Goal: Navigation & Orientation: Find specific page/section

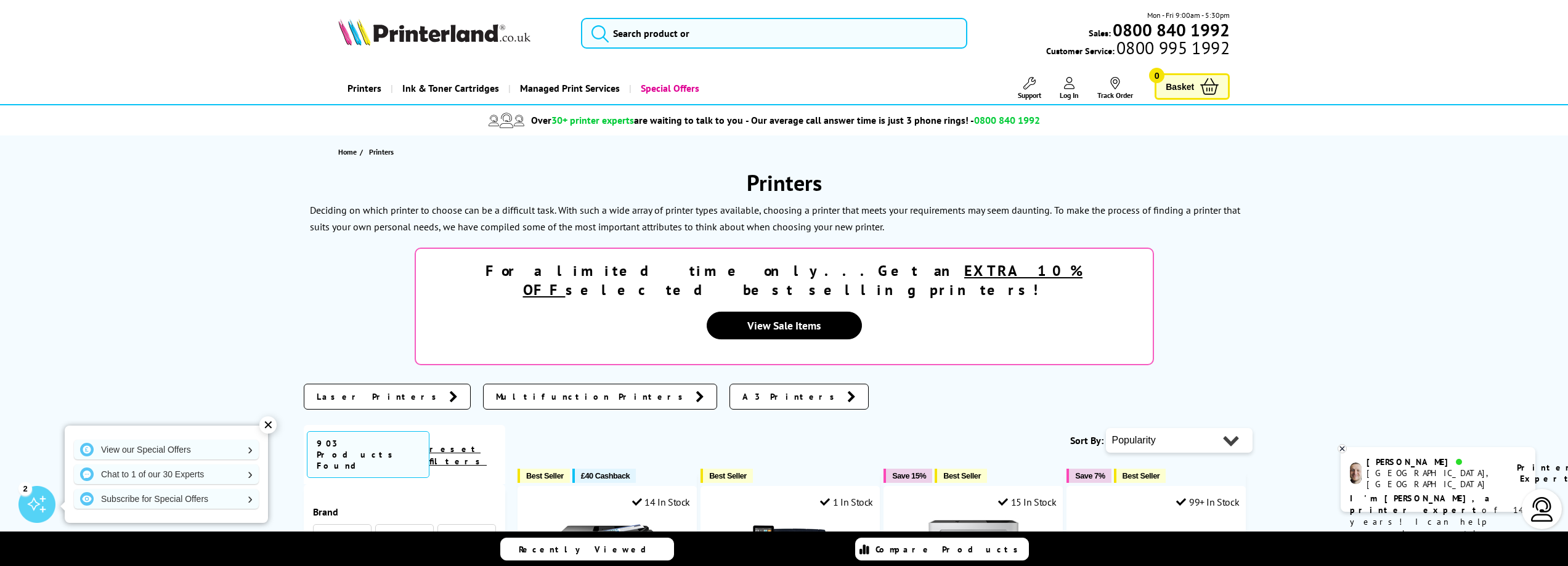
scroll to position [1632, 0]
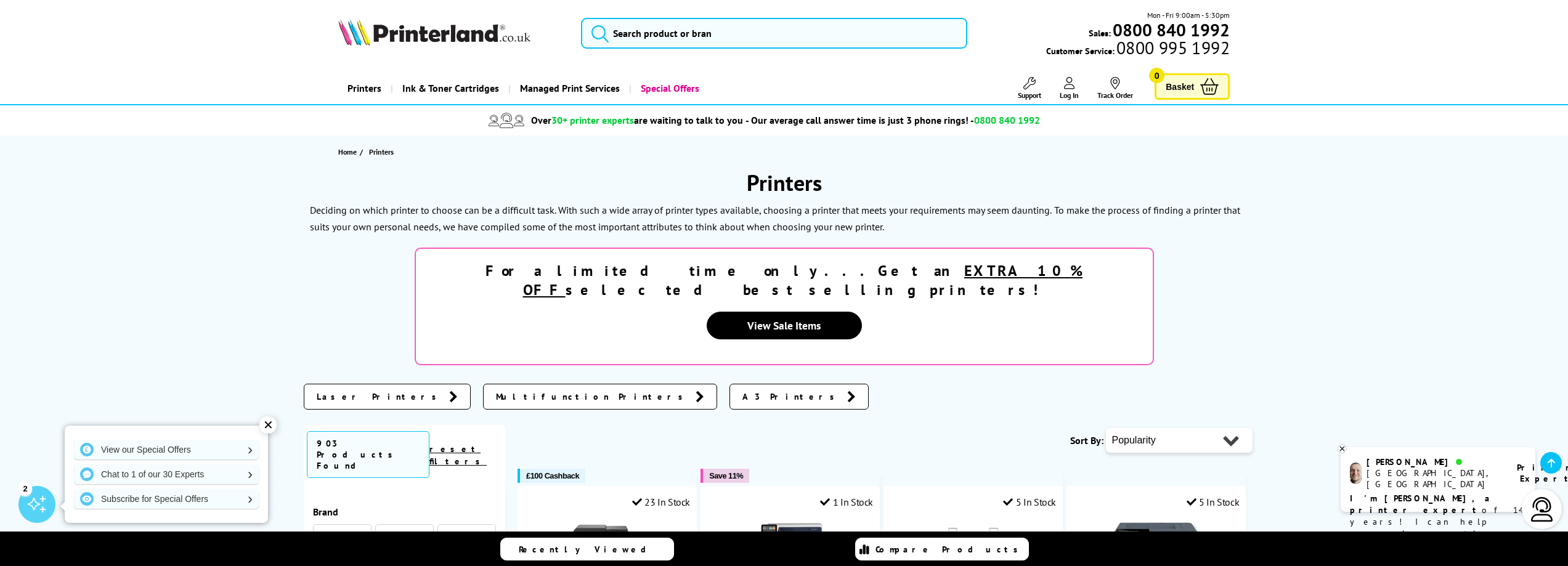
scroll to position [1585, 0]
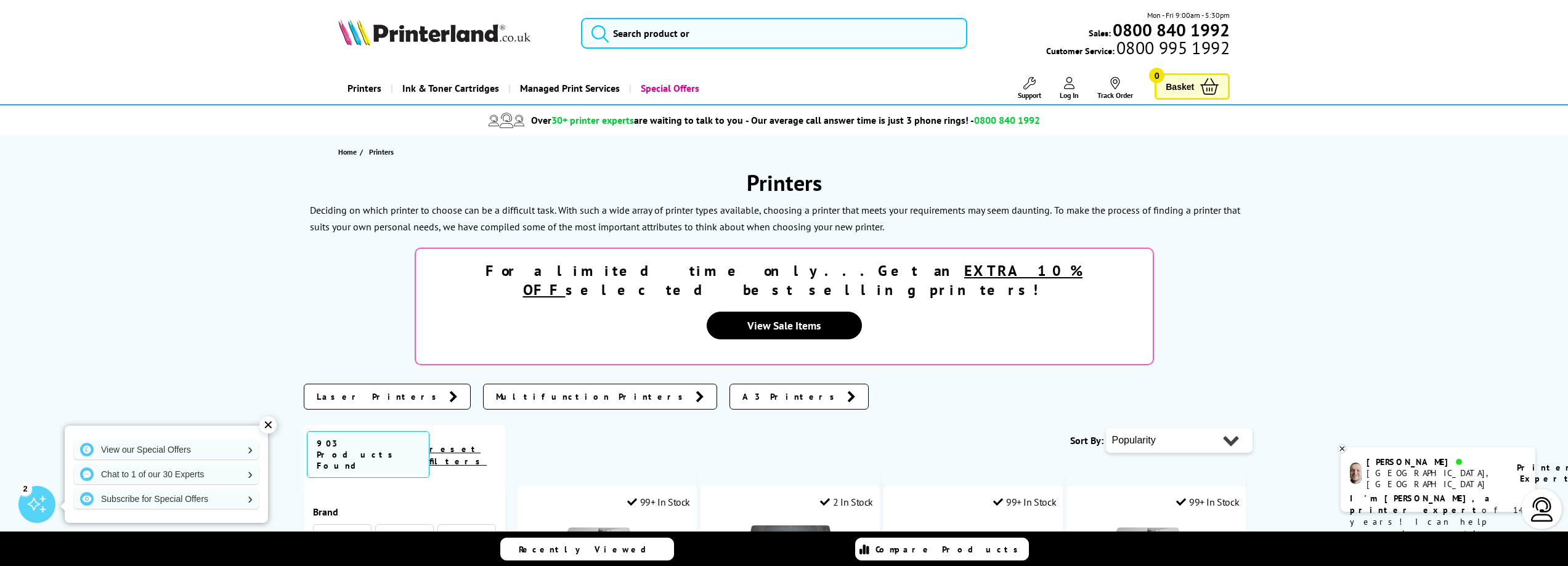
scroll to position [1484, 0]
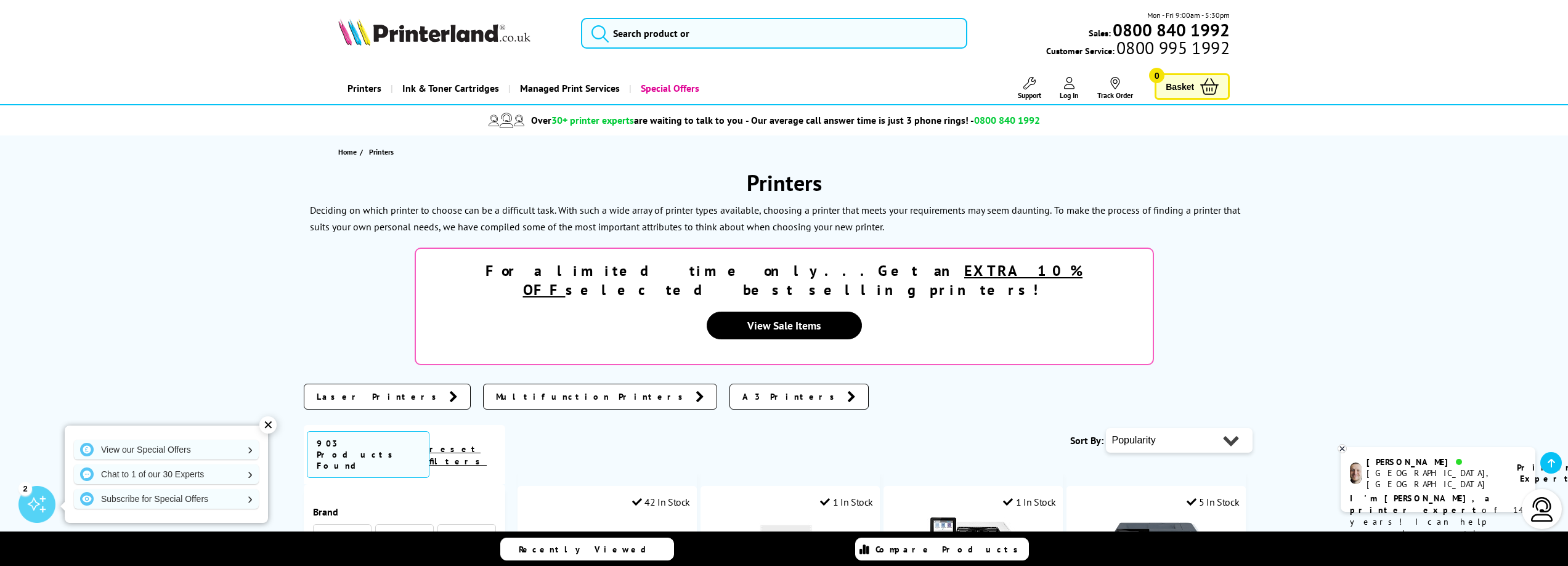
scroll to position [1444, 0]
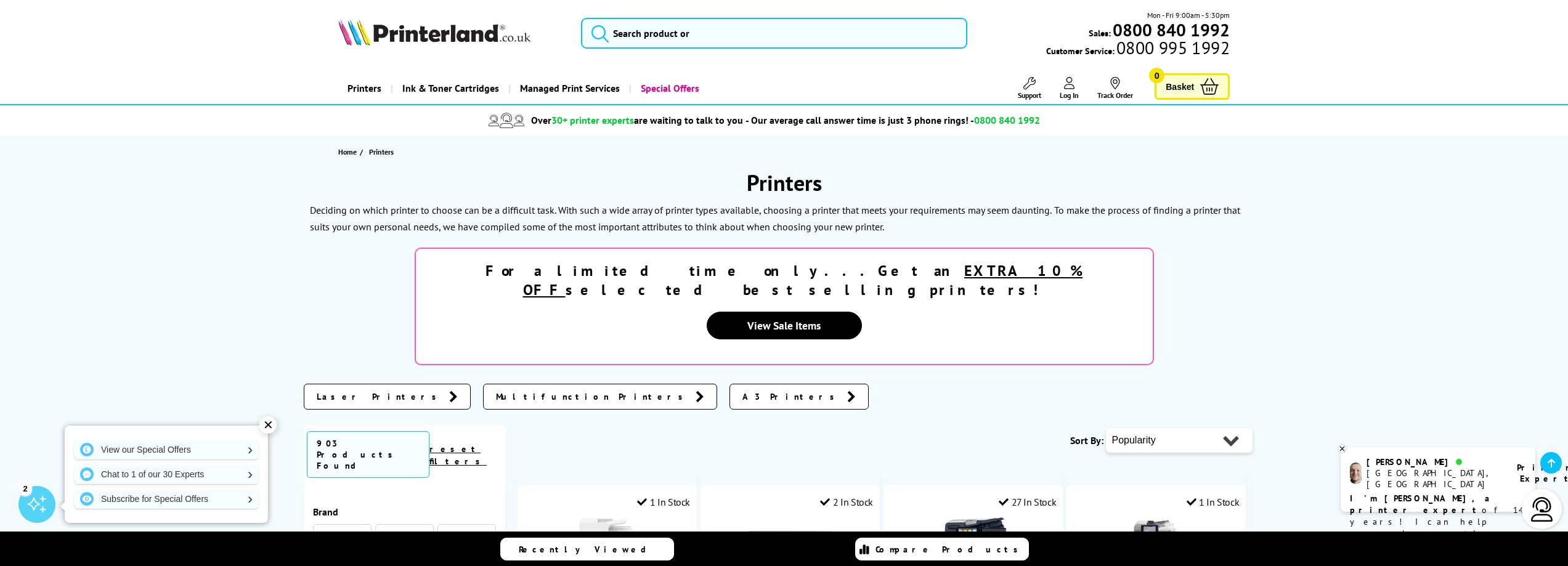
scroll to position [1342, 0]
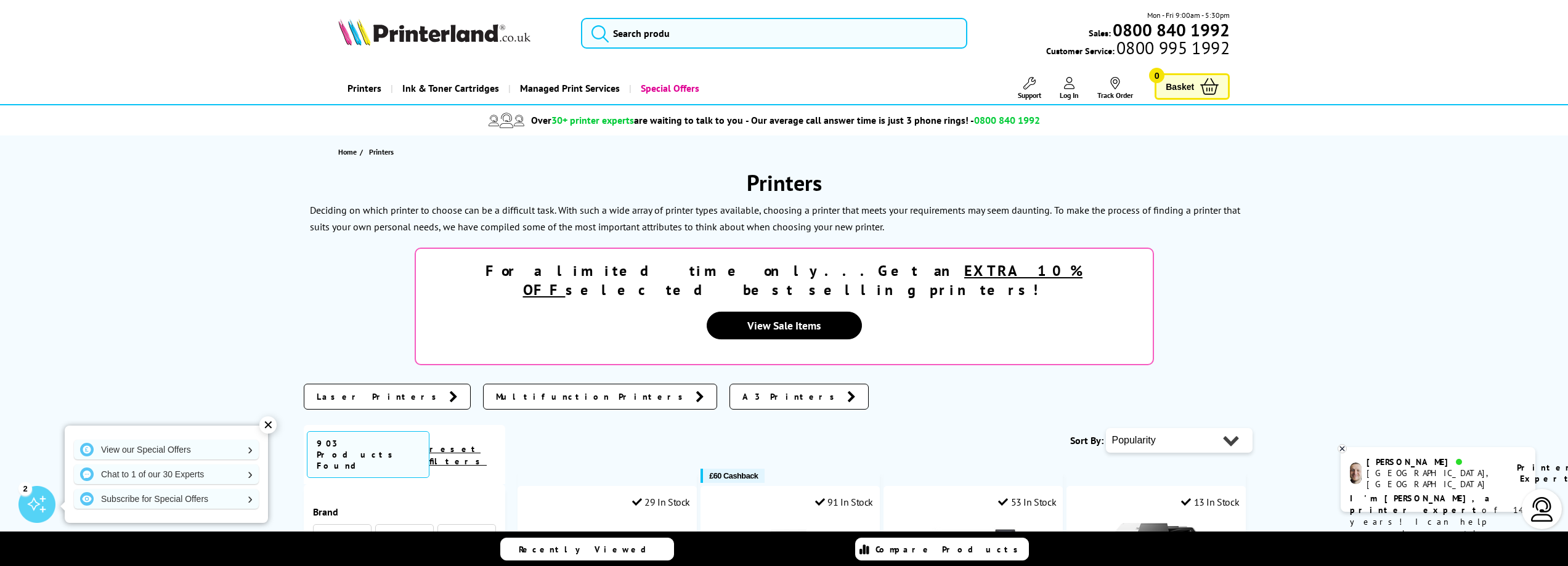
scroll to position [1770, 0]
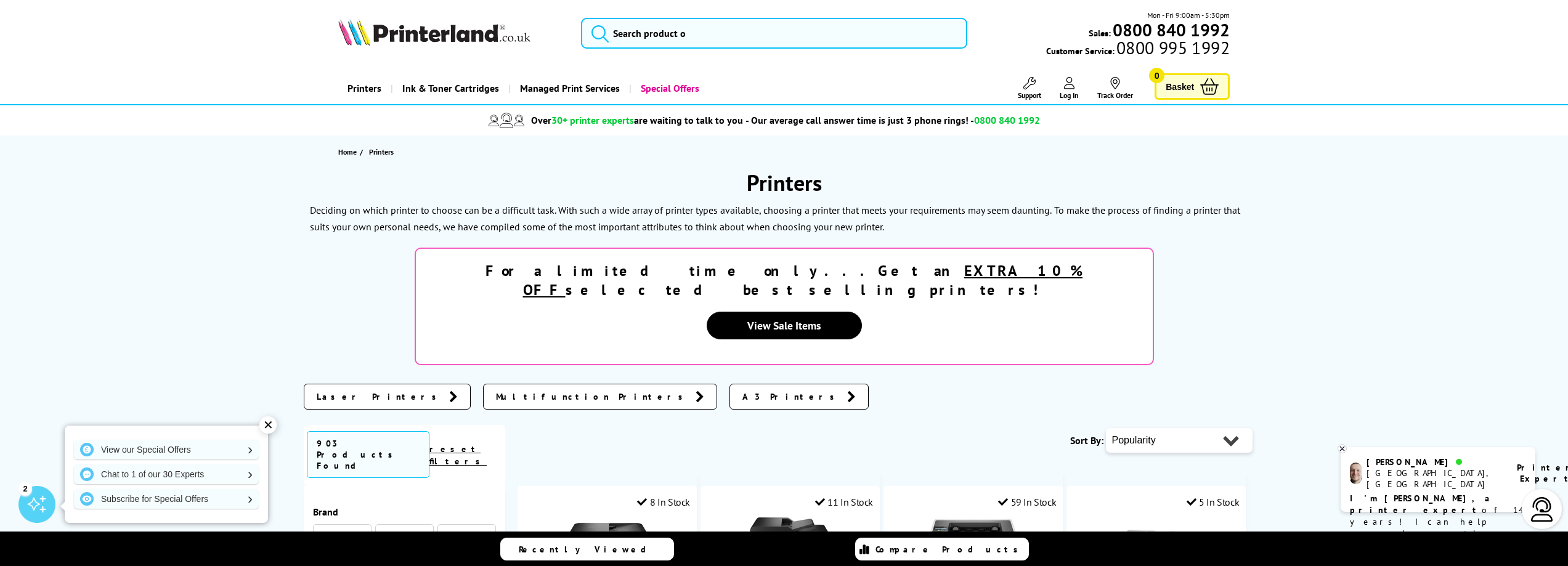
scroll to position [1534, 0]
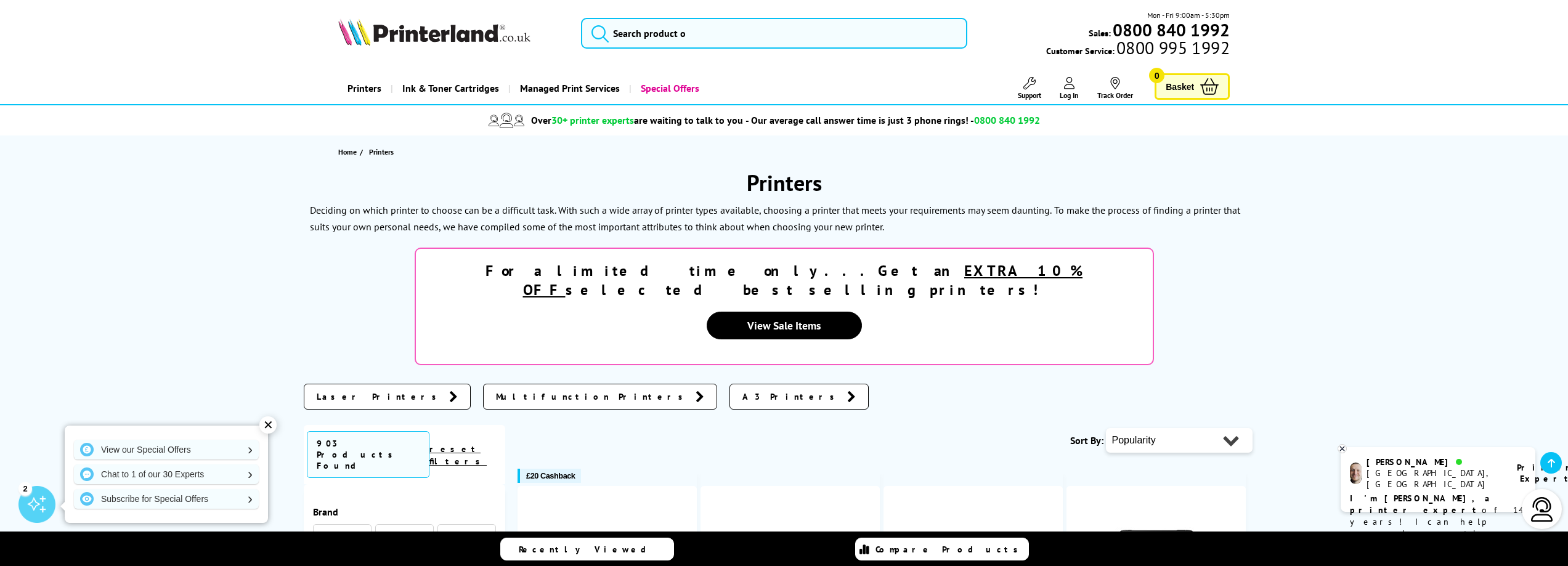
scroll to position [1427, 0]
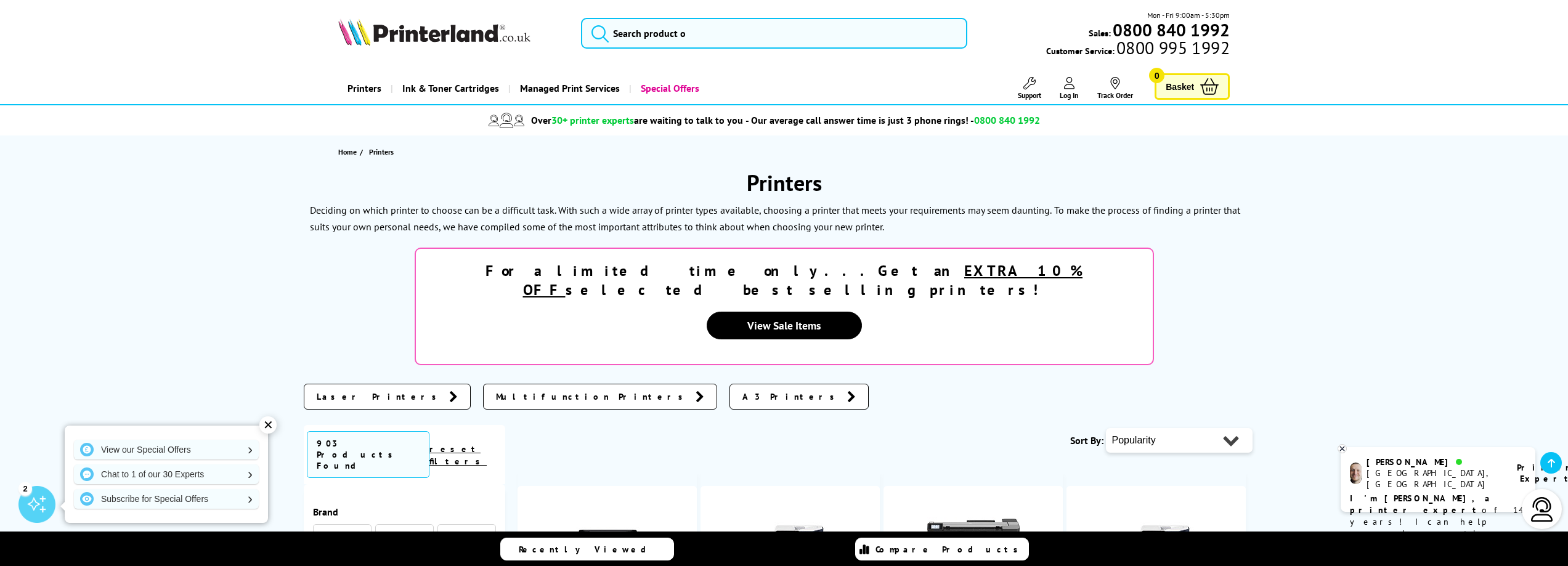
scroll to position [1296, 0]
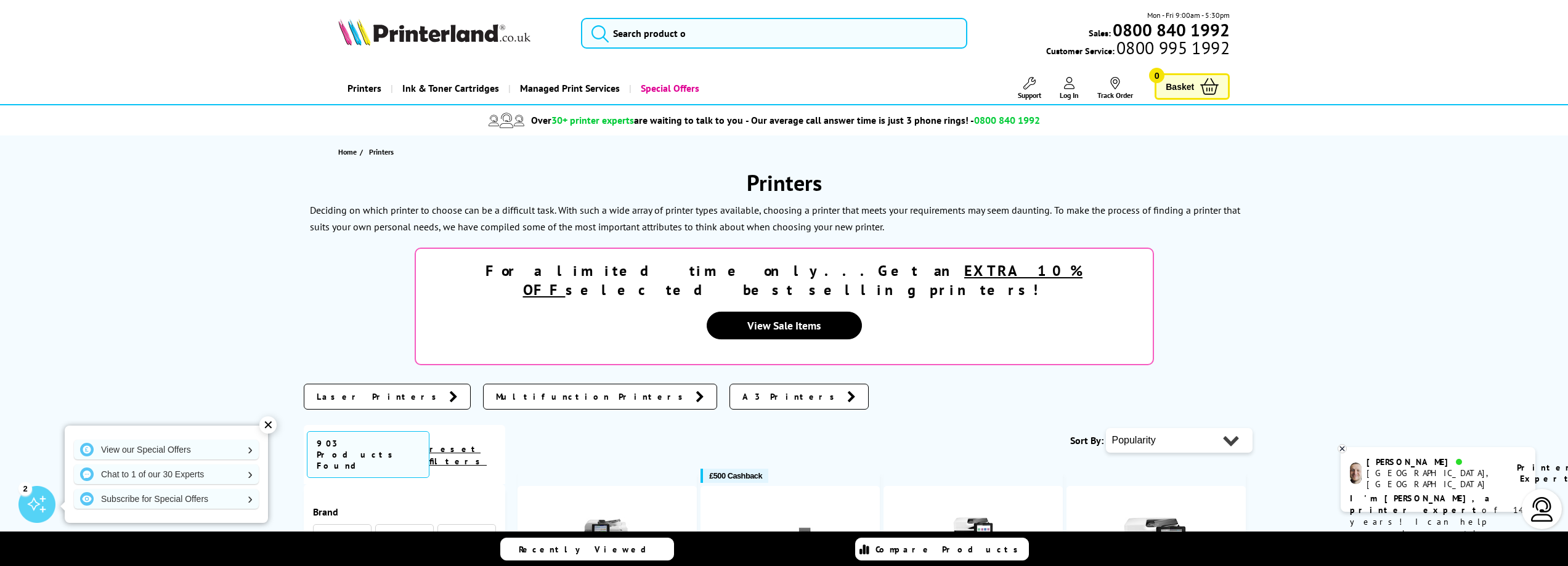
scroll to position [1330, 0]
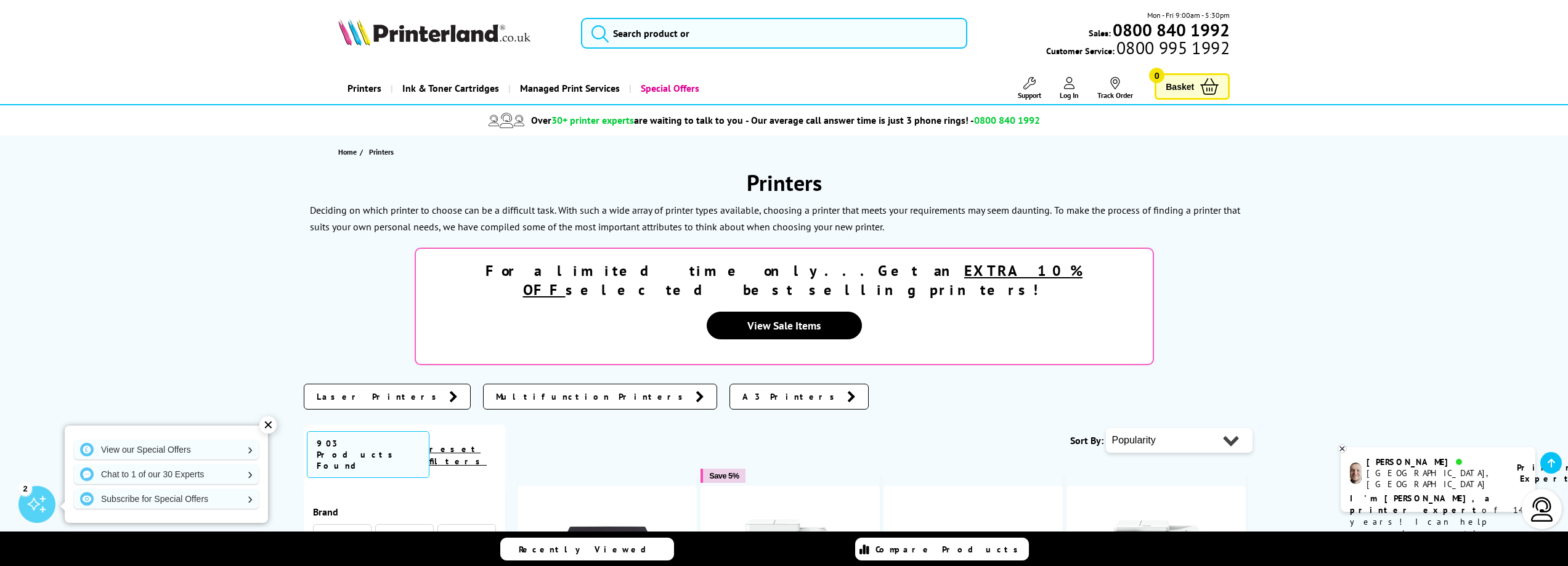
scroll to position [1378, 0]
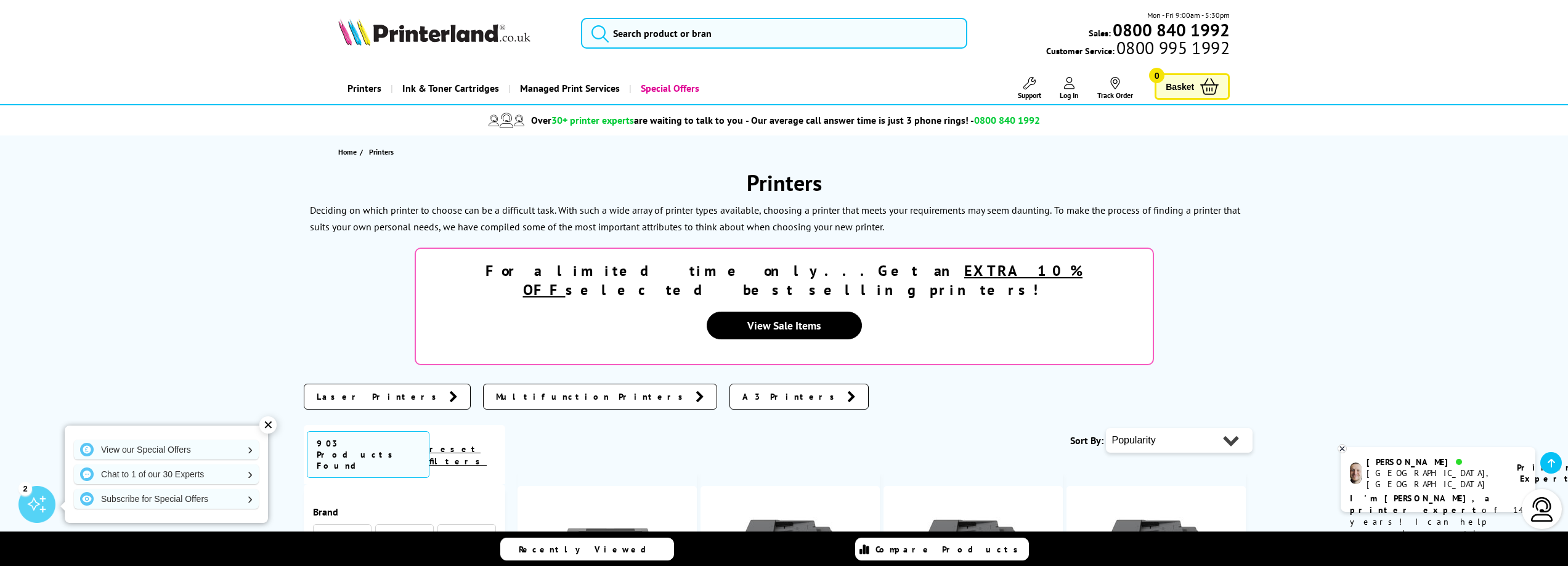
scroll to position [1197, 0]
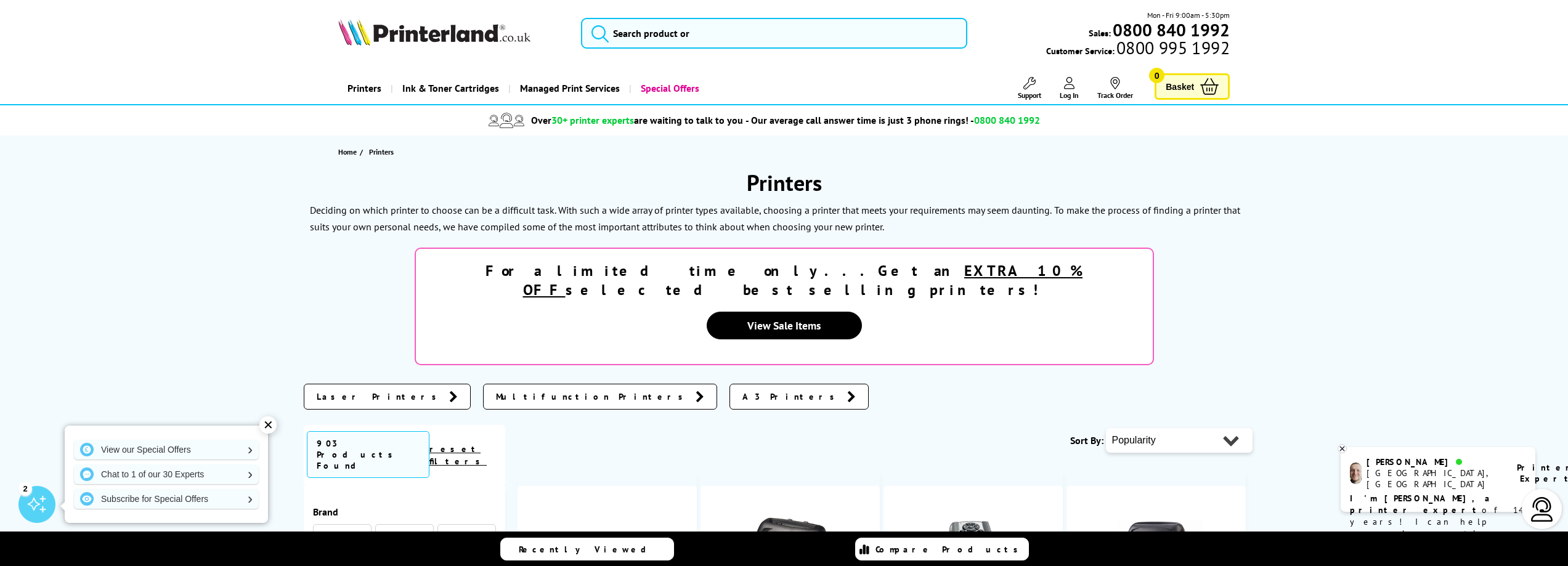
scroll to position [1127, 0]
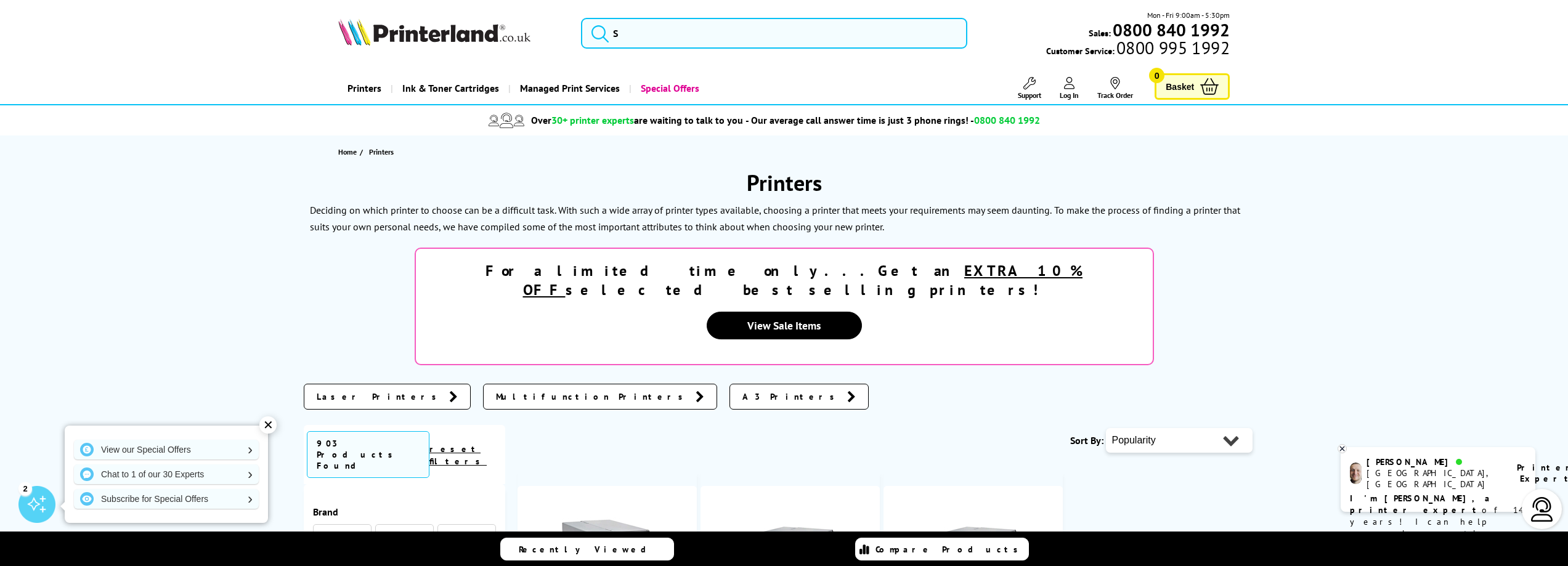
click at [782, 285] on strong "For a limited time only...Get an EXTRA 10% OFF selected best selling printers!" at bounding box center [783, 281] width 597 height 38
